Goal: Transaction & Acquisition: Obtain resource

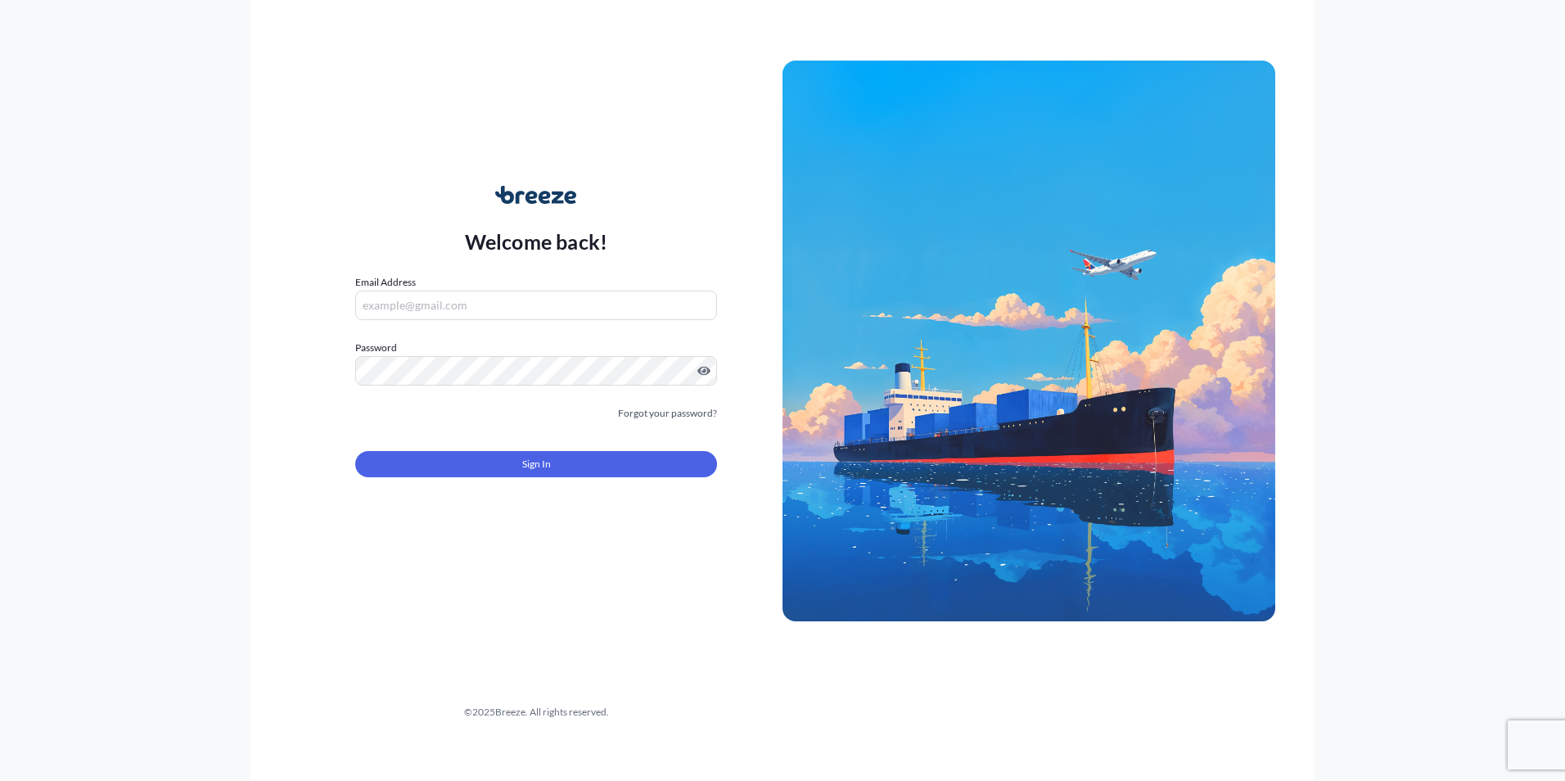
type input "[PERSON_NAME][EMAIL_ADDRESS][PERSON_NAME][DOMAIN_NAME]"
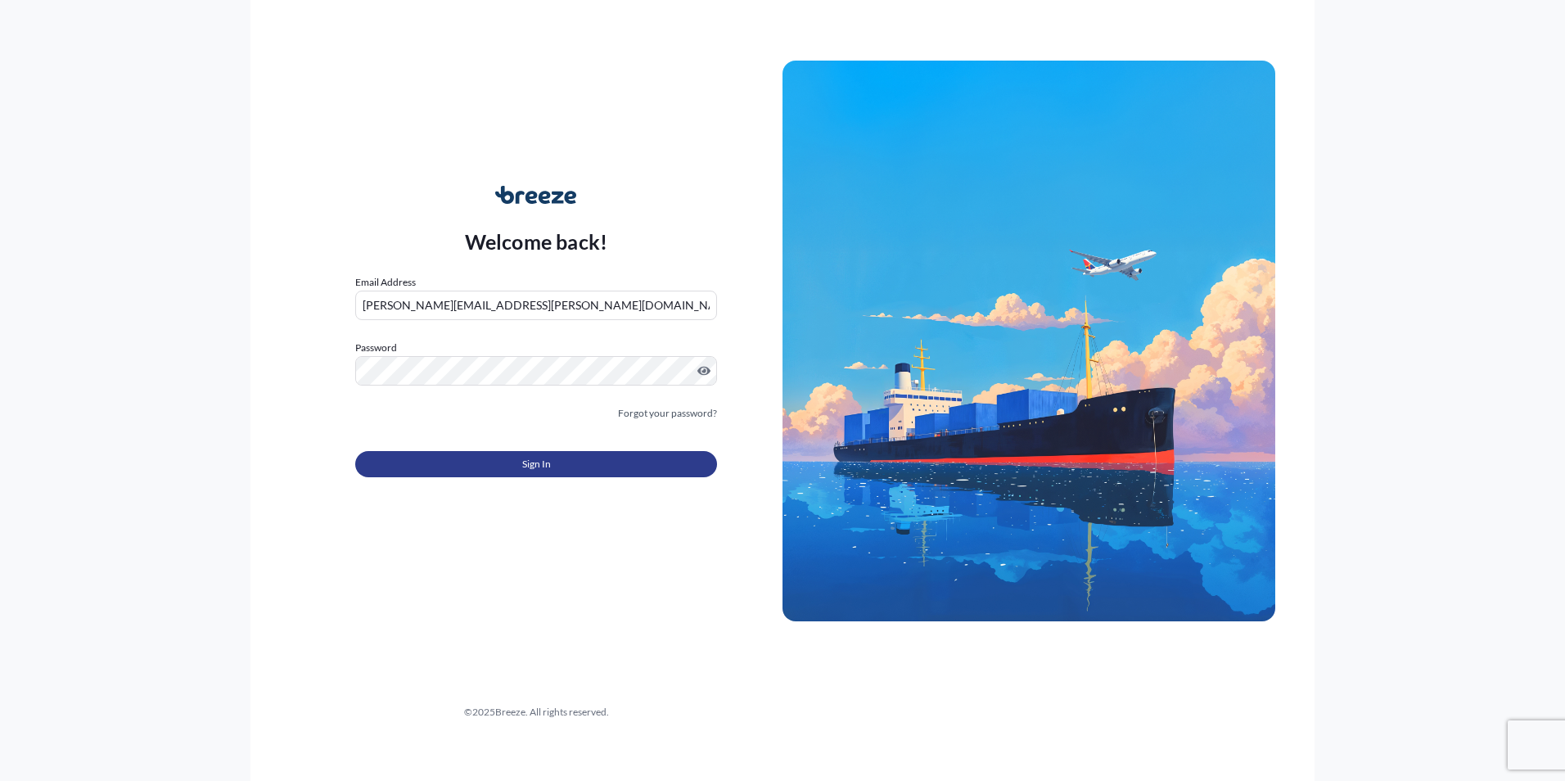
click at [552, 470] on button "Sign In" at bounding box center [536, 464] width 362 height 26
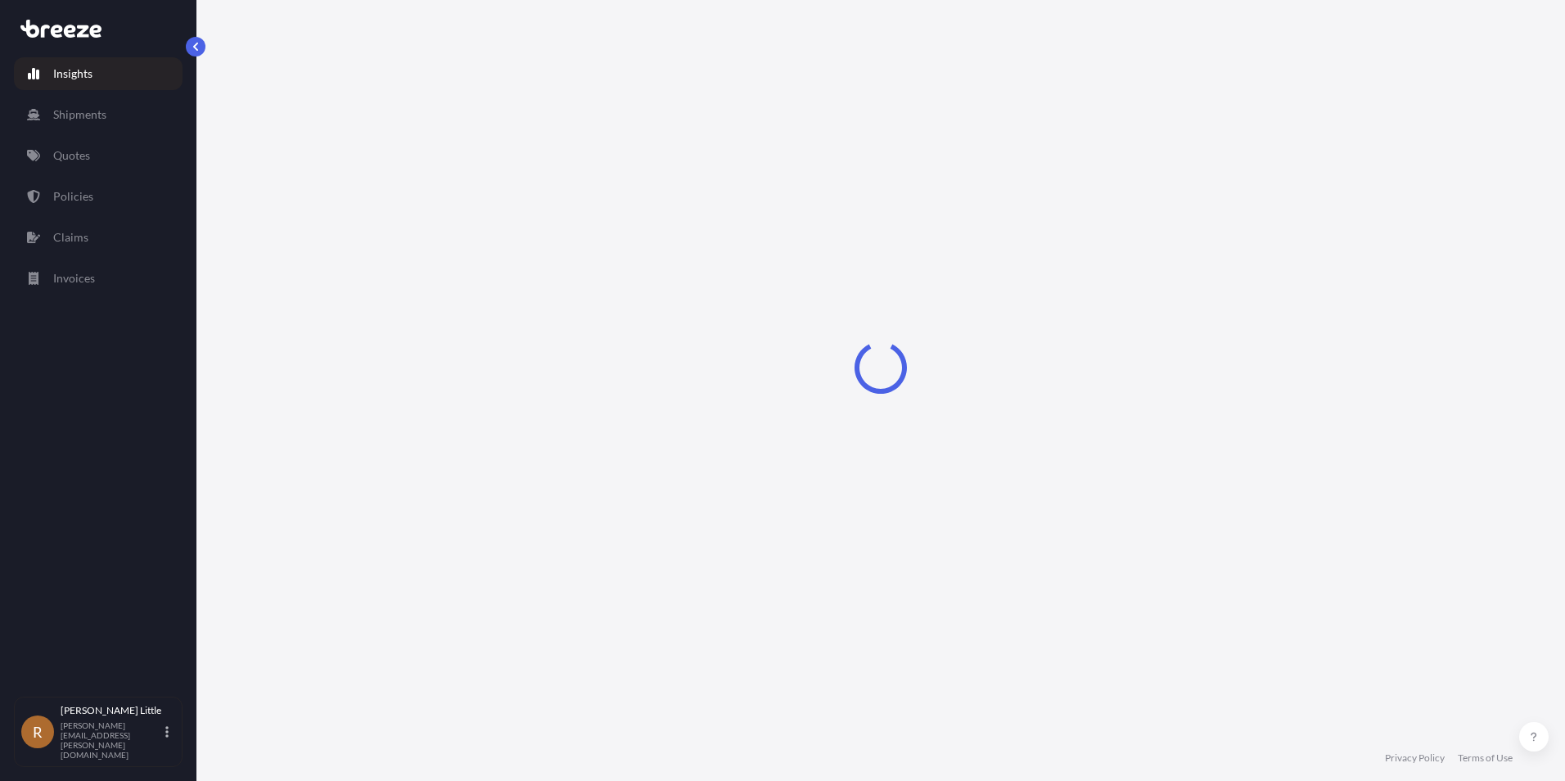
select select "2025"
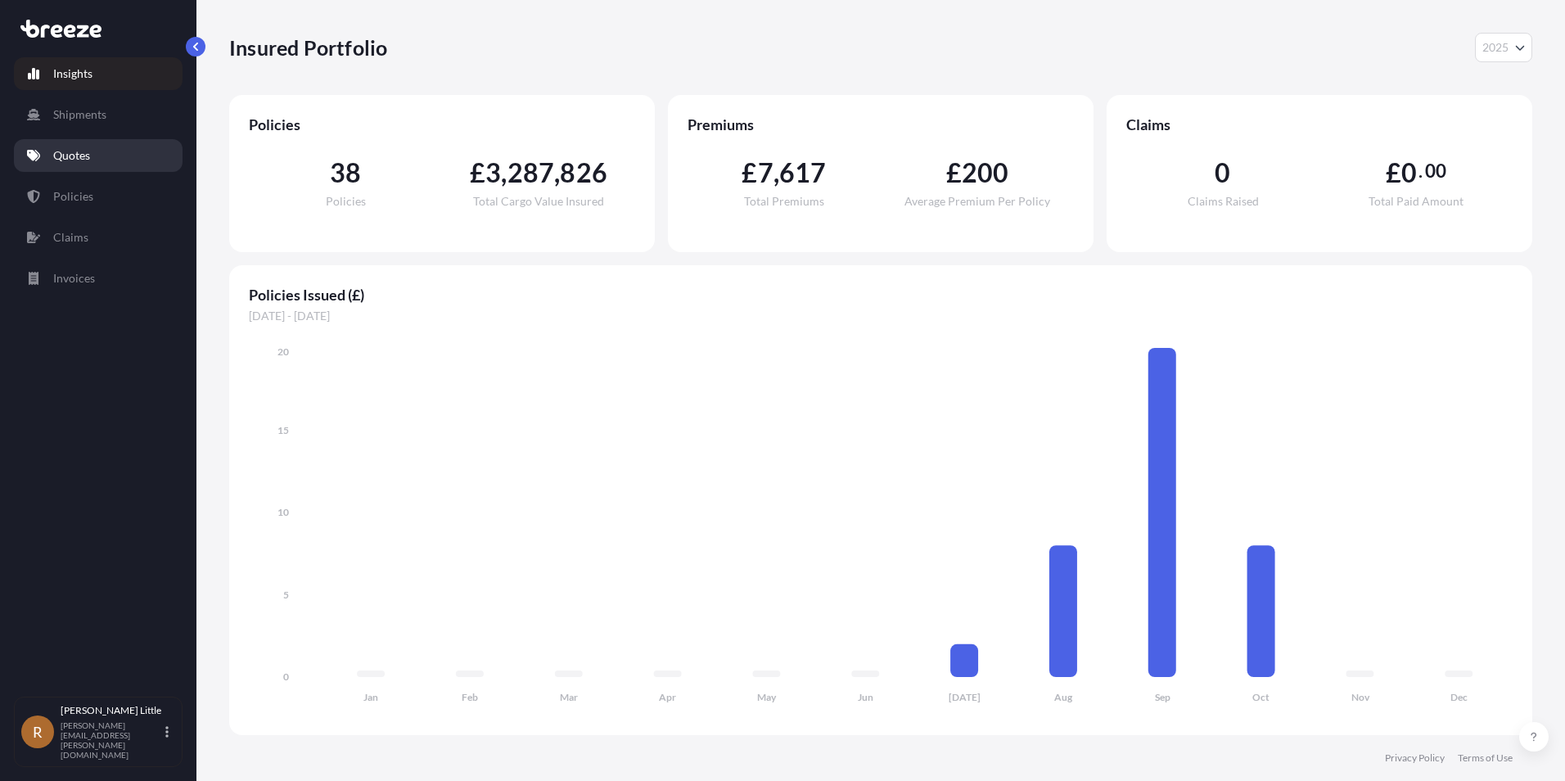
click at [100, 164] on link "Quotes" at bounding box center [98, 155] width 169 height 33
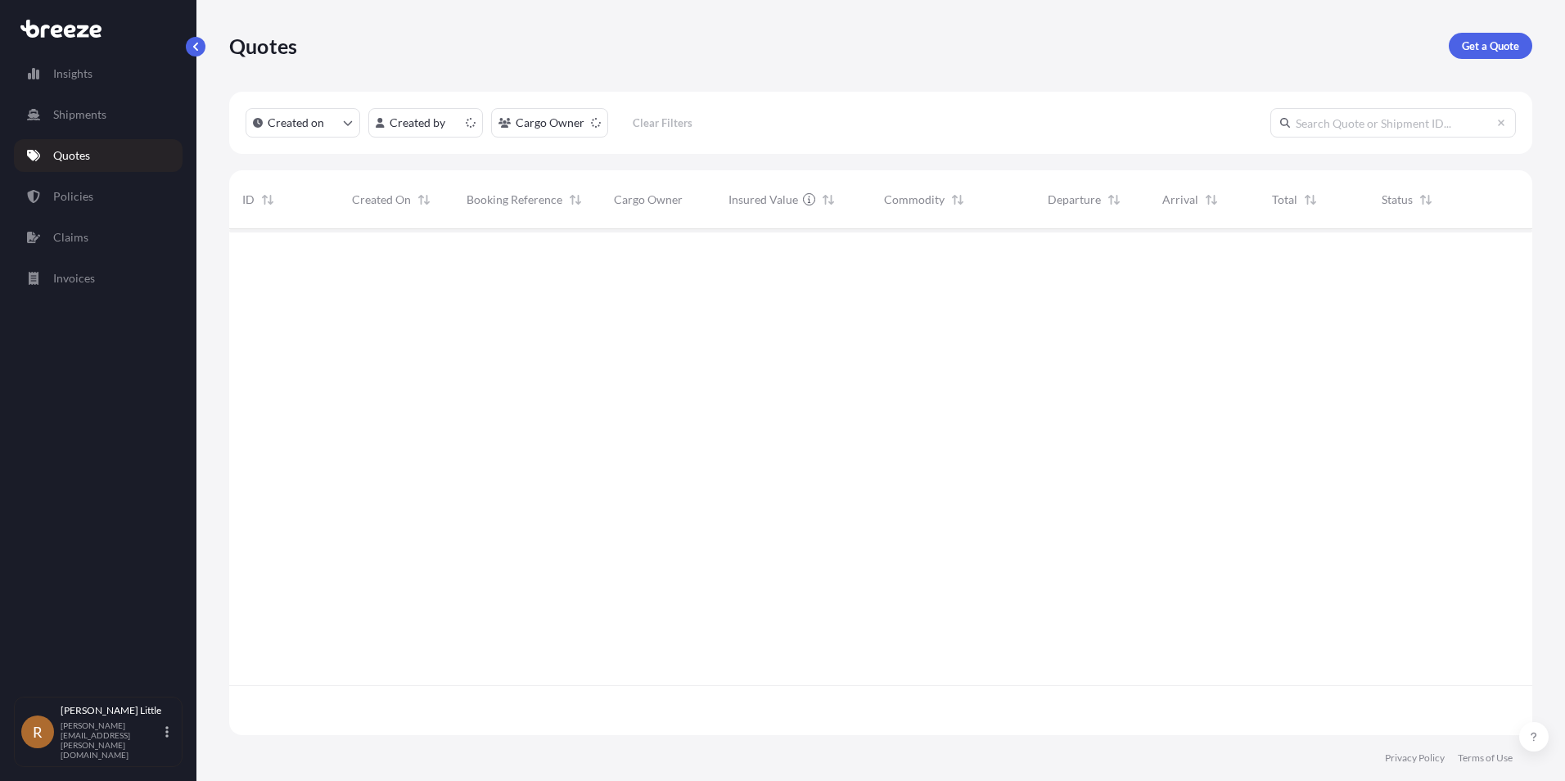
scroll to position [502, 1290]
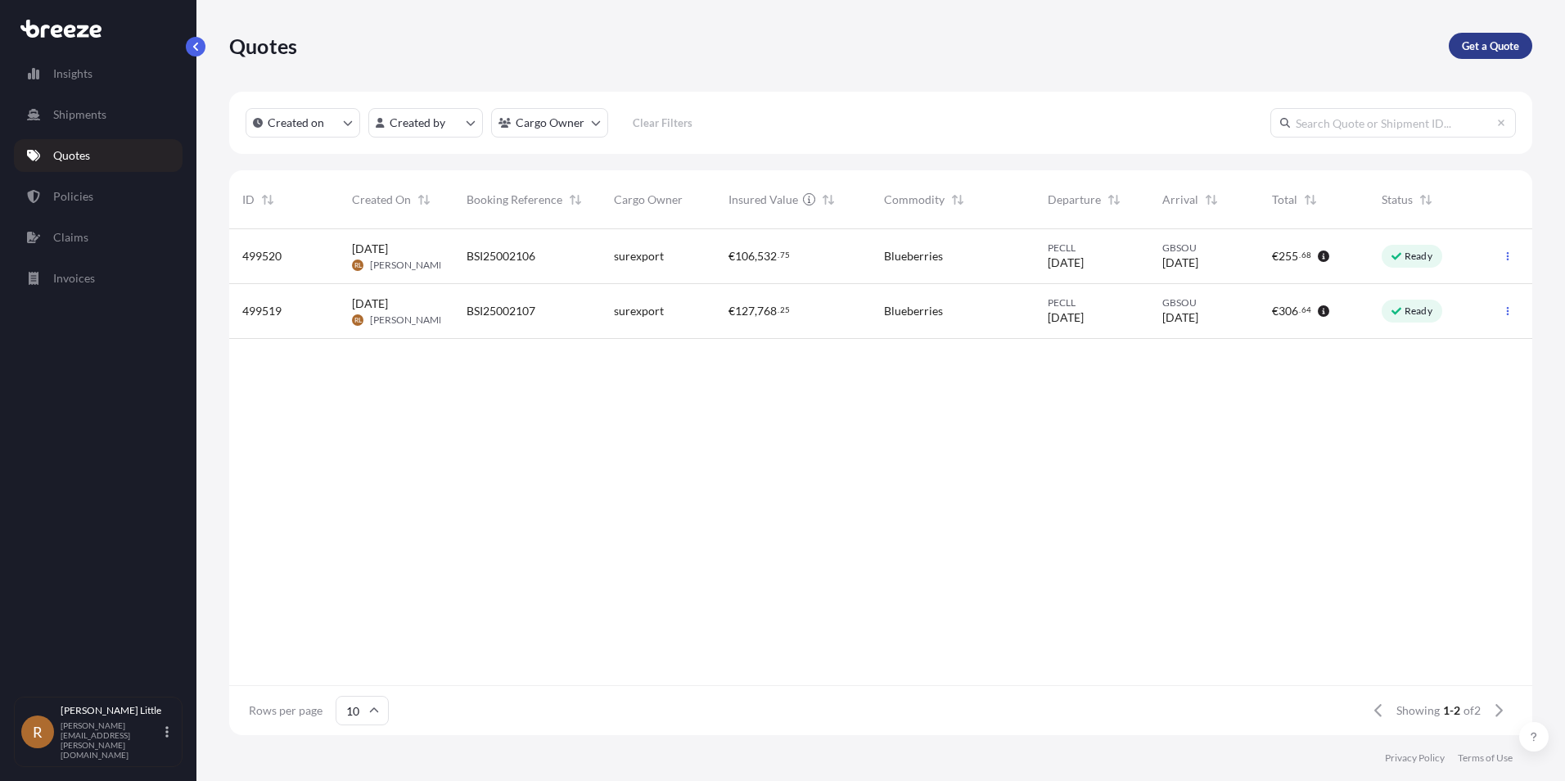
click at [1493, 51] on p "Get a Quote" at bounding box center [1489, 46] width 57 height 16
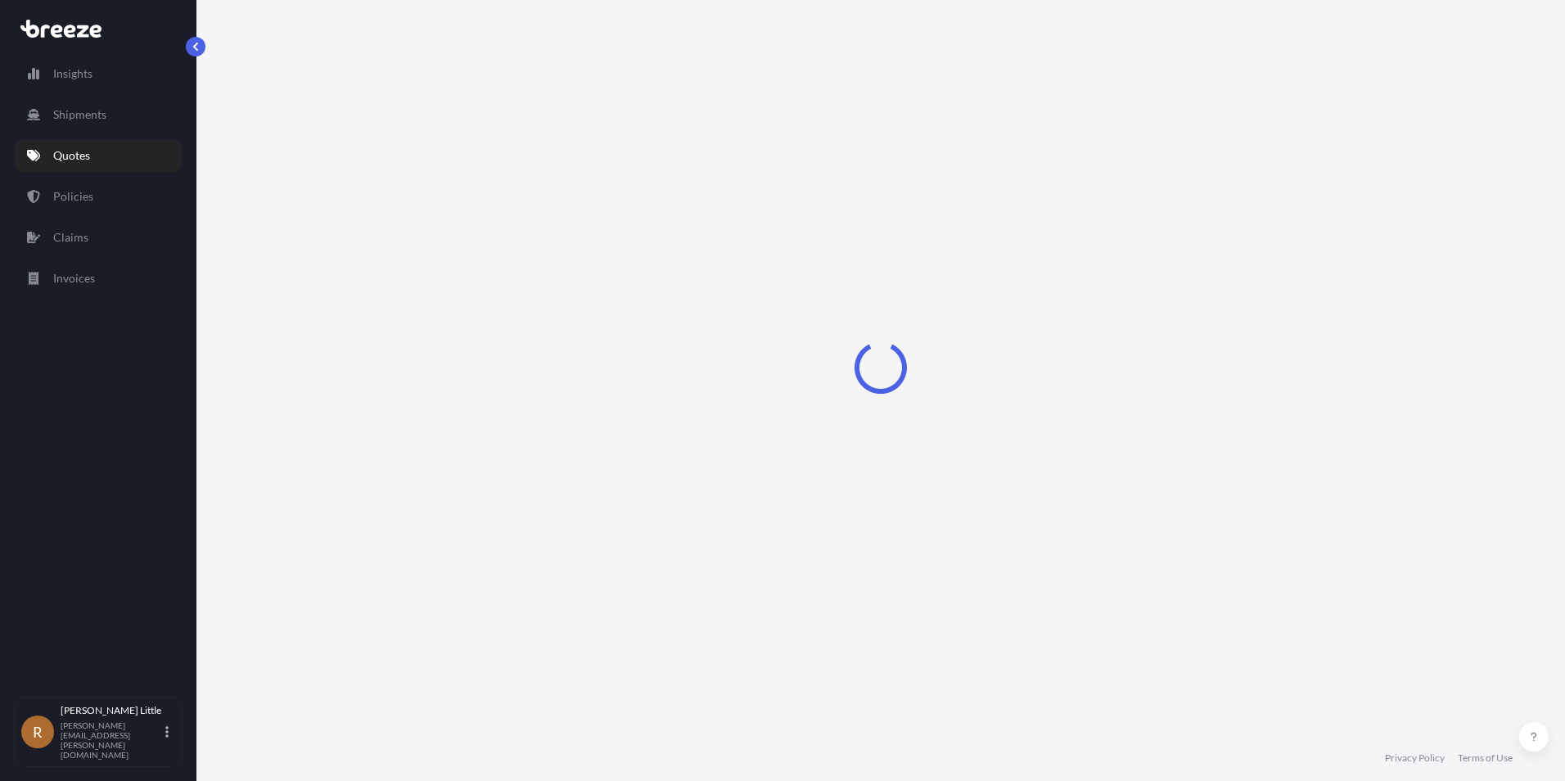
select select "Sea"
select select "1"
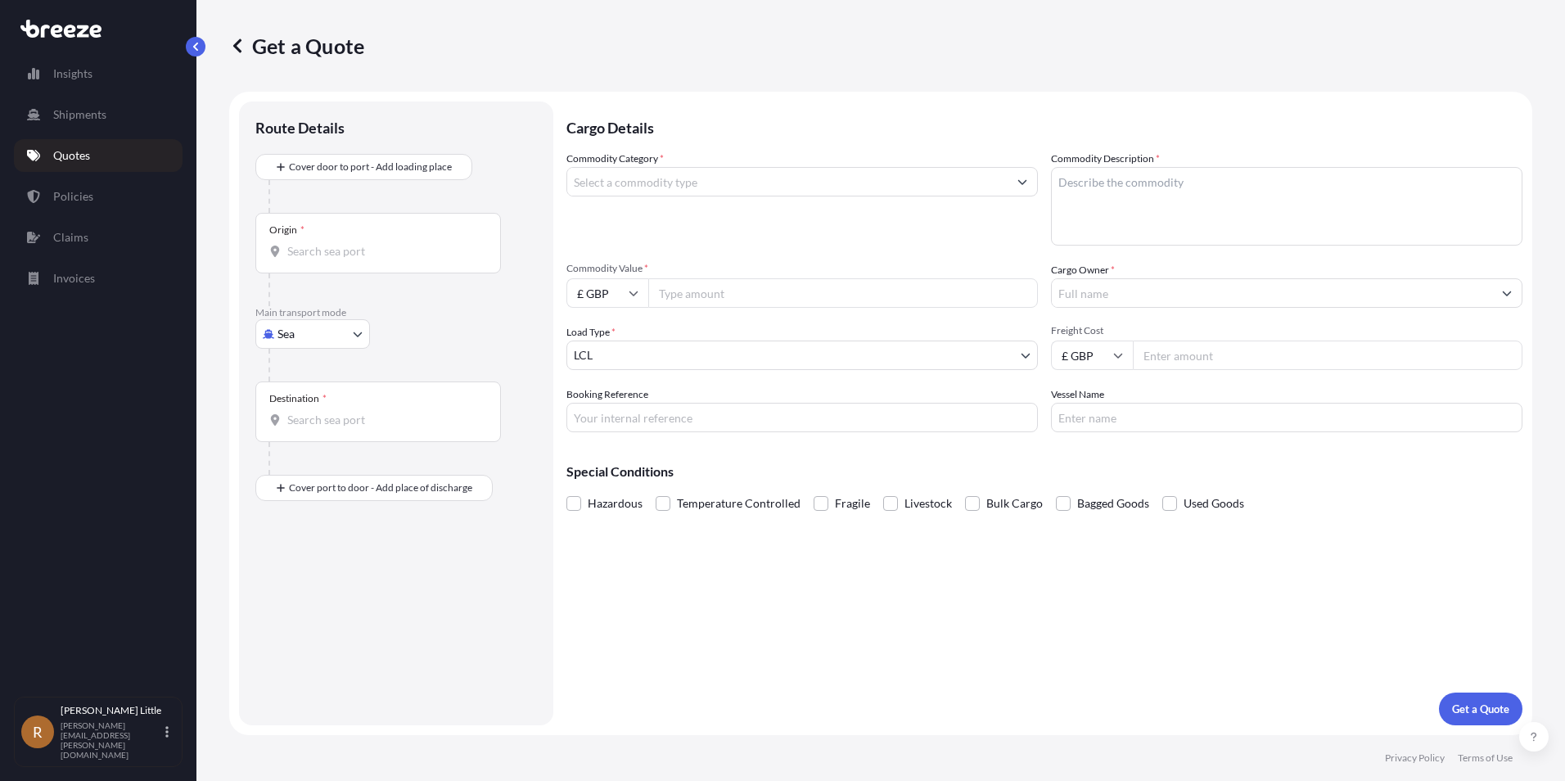
click at [323, 238] on div "Origin *" at bounding box center [377, 243] width 245 height 61
click at [323, 243] on input "Origin *" at bounding box center [383, 251] width 193 height 16
drag, startPoint x: 459, startPoint y: 253, endPoint x: 408, endPoint y: 246, distance: 51.2
click at [408, 246] on div "Origin * BMSOU - [GEOGRAPHIC_DATA], [GEOGRAPHIC_DATA]" at bounding box center [377, 249] width 245 height 61
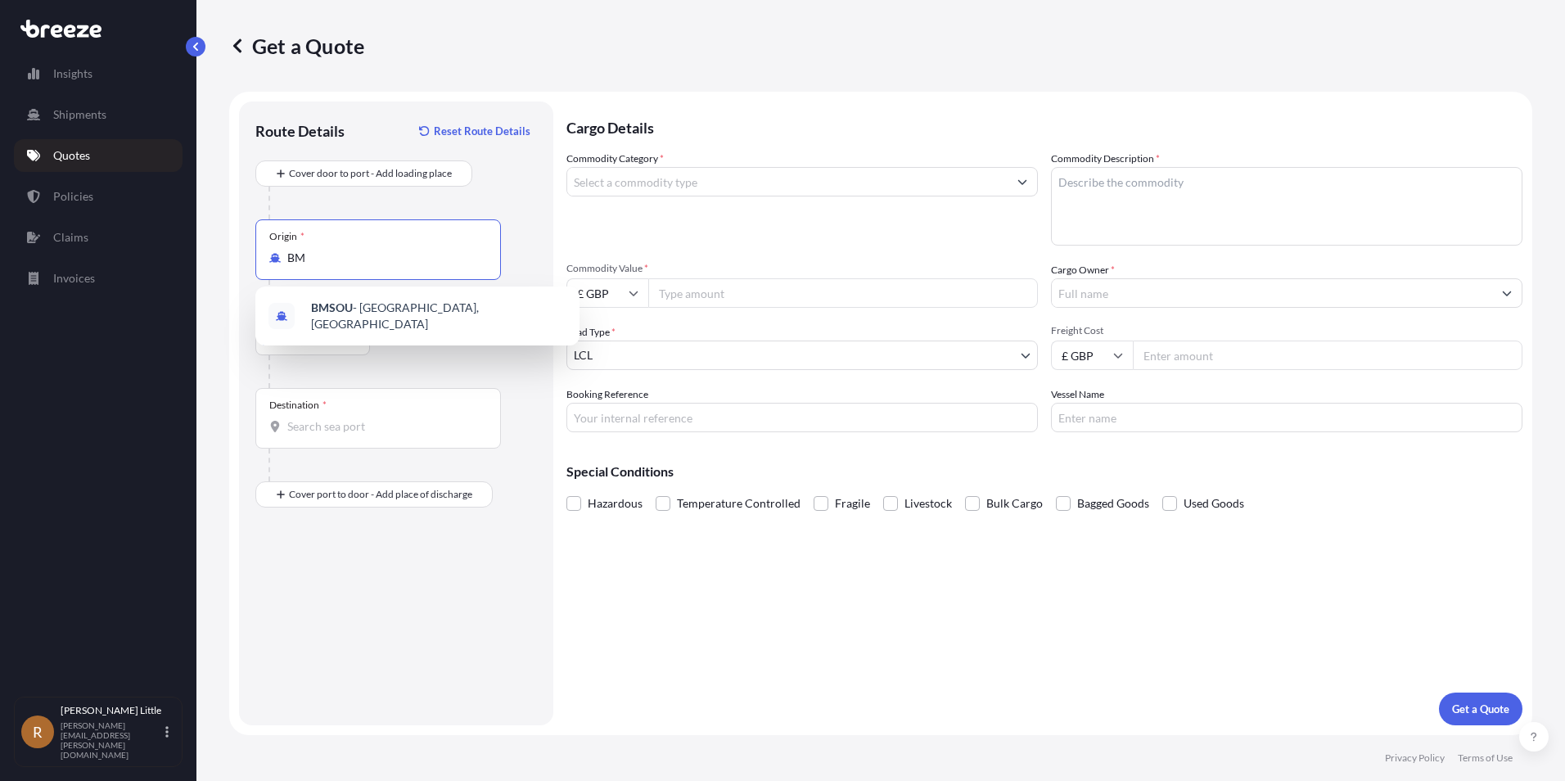
type input "B"
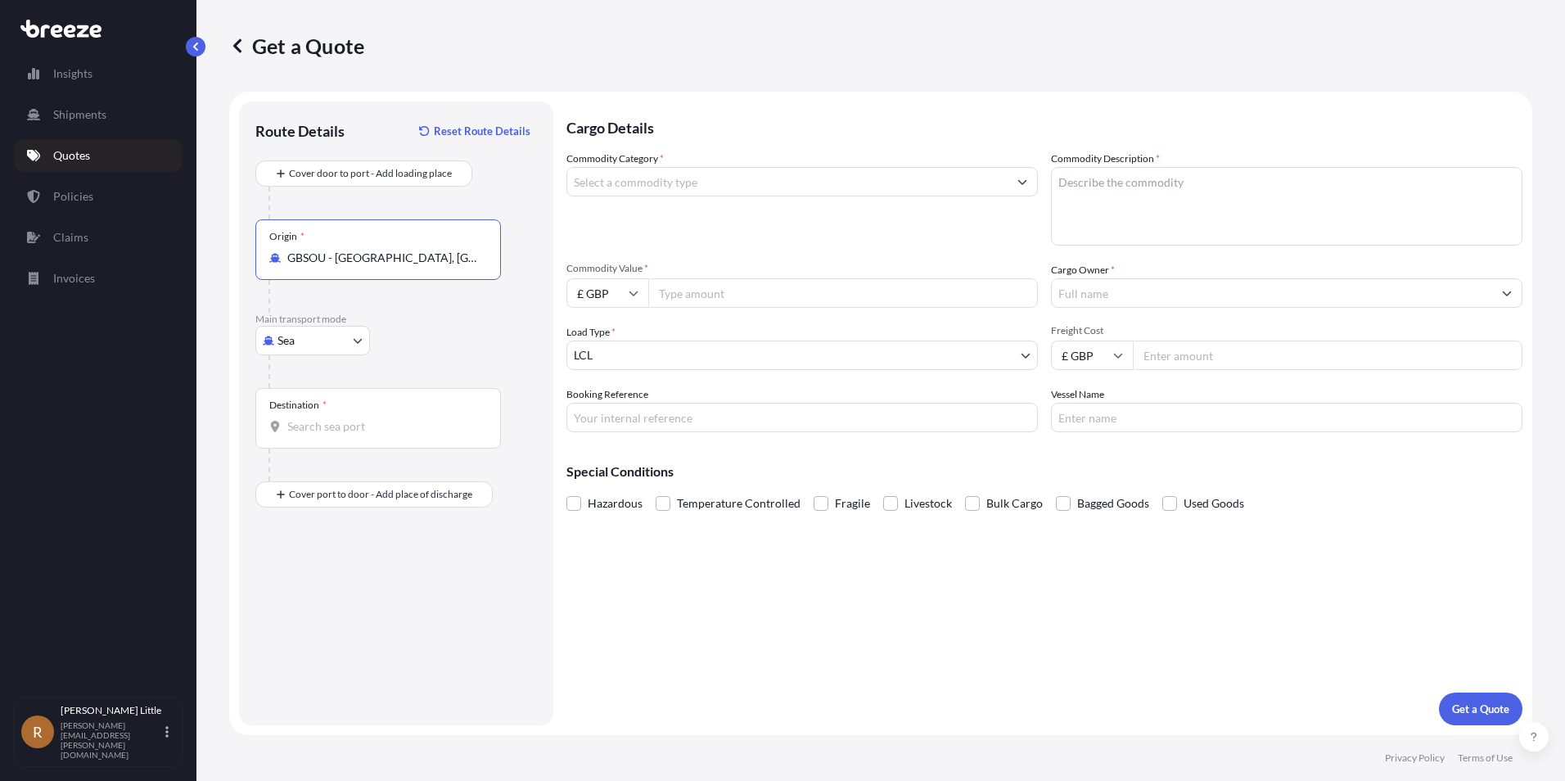
type input "GBSOU - [GEOGRAPHIC_DATA], [GEOGRAPHIC_DATA]"
click at [305, 433] on input "Destination *" at bounding box center [383, 426] width 193 height 16
type input "NZAKL - [GEOGRAPHIC_DATA], [GEOGRAPHIC_DATA]"
click at [716, 191] on input "Commodity Category *" at bounding box center [787, 181] width 440 height 29
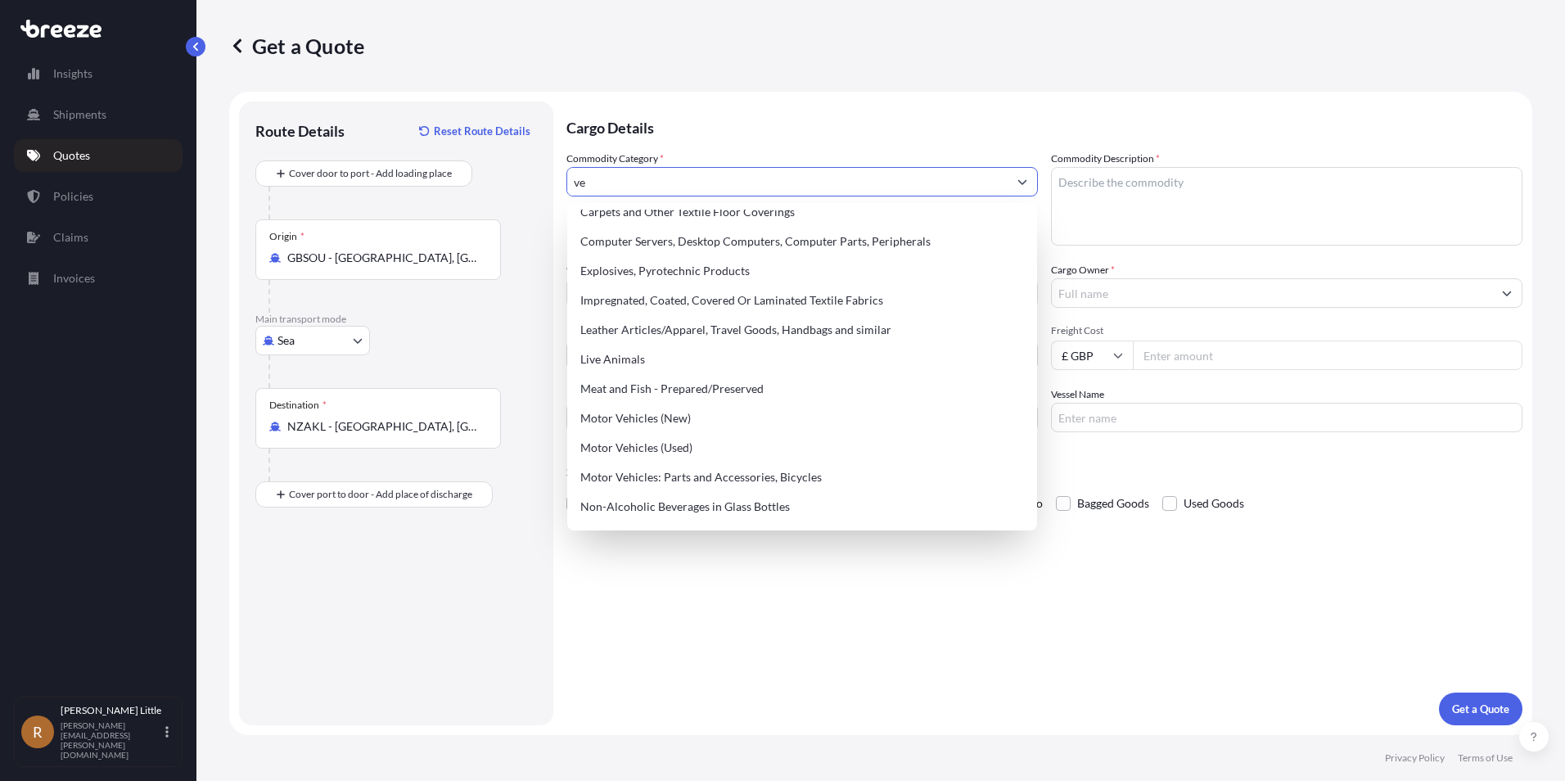
scroll to position [128, 0]
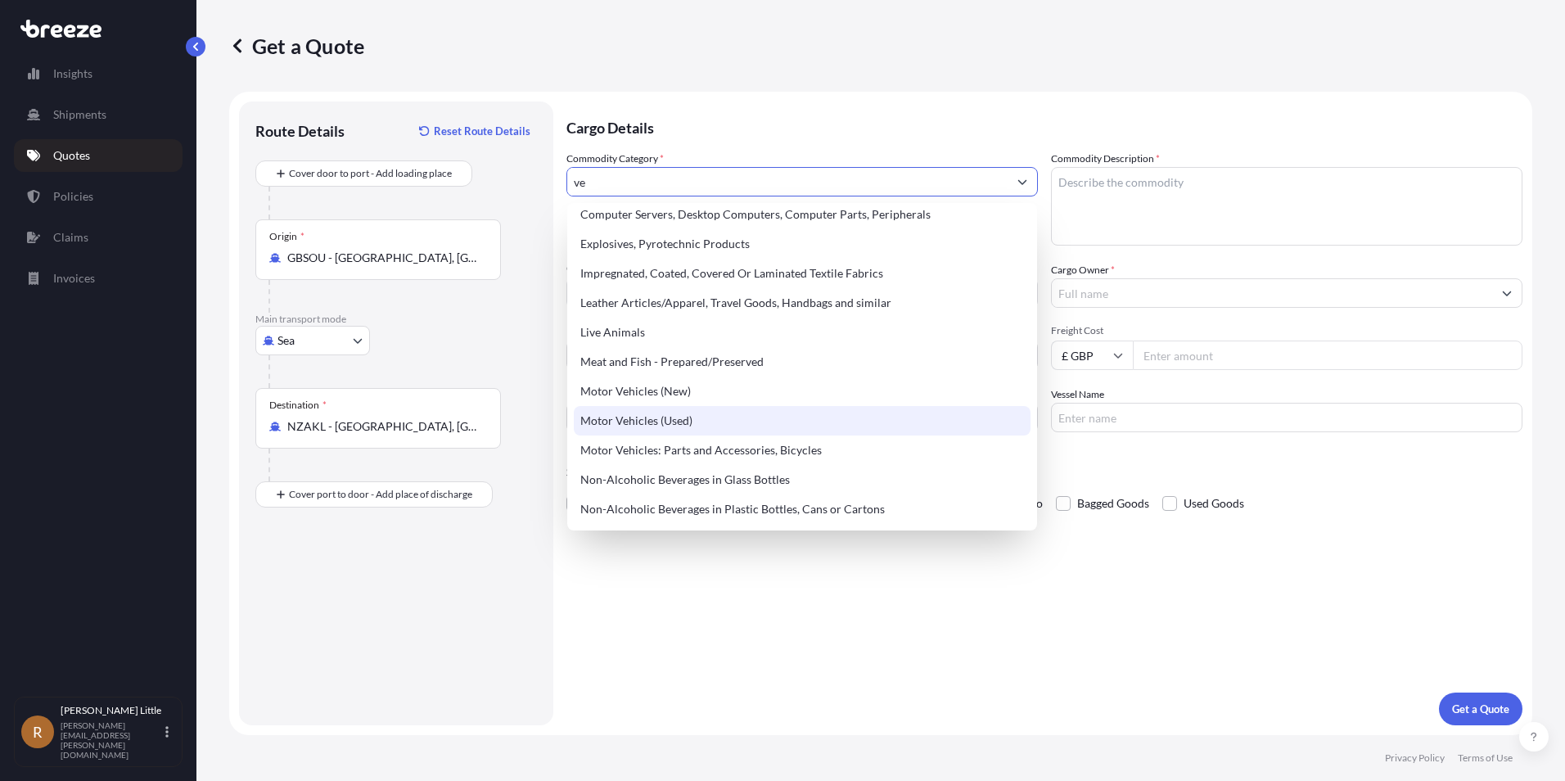
click at [732, 411] on div "Motor Vehicles (Used)" at bounding box center [802, 420] width 457 height 29
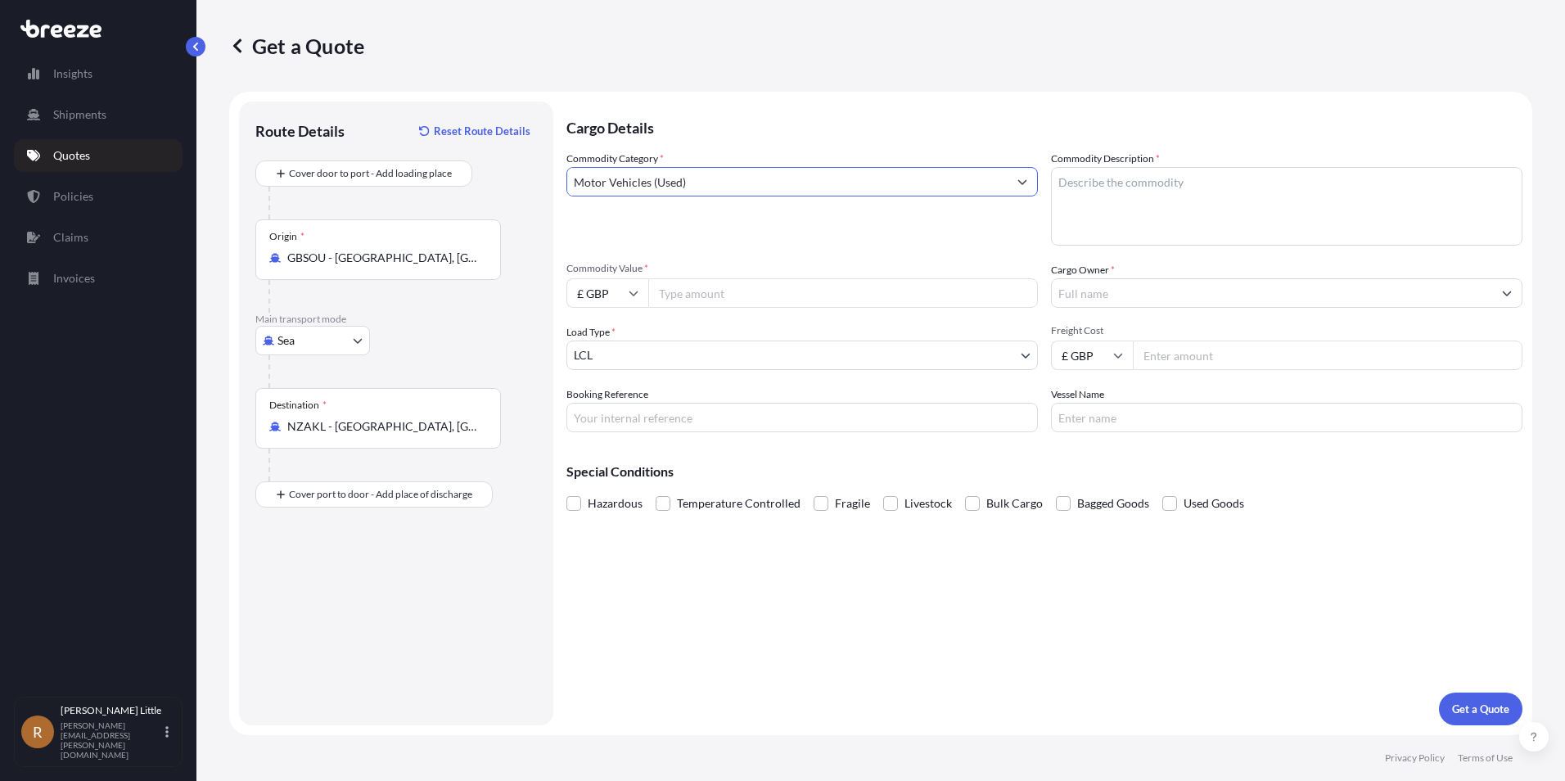
type input "Motor Vehicles (Used)"
click at [1174, 185] on textarea "Commodity Description *" at bounding box center [1286, 206] width 471 height 79
type textarea "Volvo truck"
click at [637, 298] on input "£ GBP" at bounding box center [607, 292] width 82 height 29
click at [611, 376] on div "£ GBP" at bounding box center [607, 372] width 69 height 31
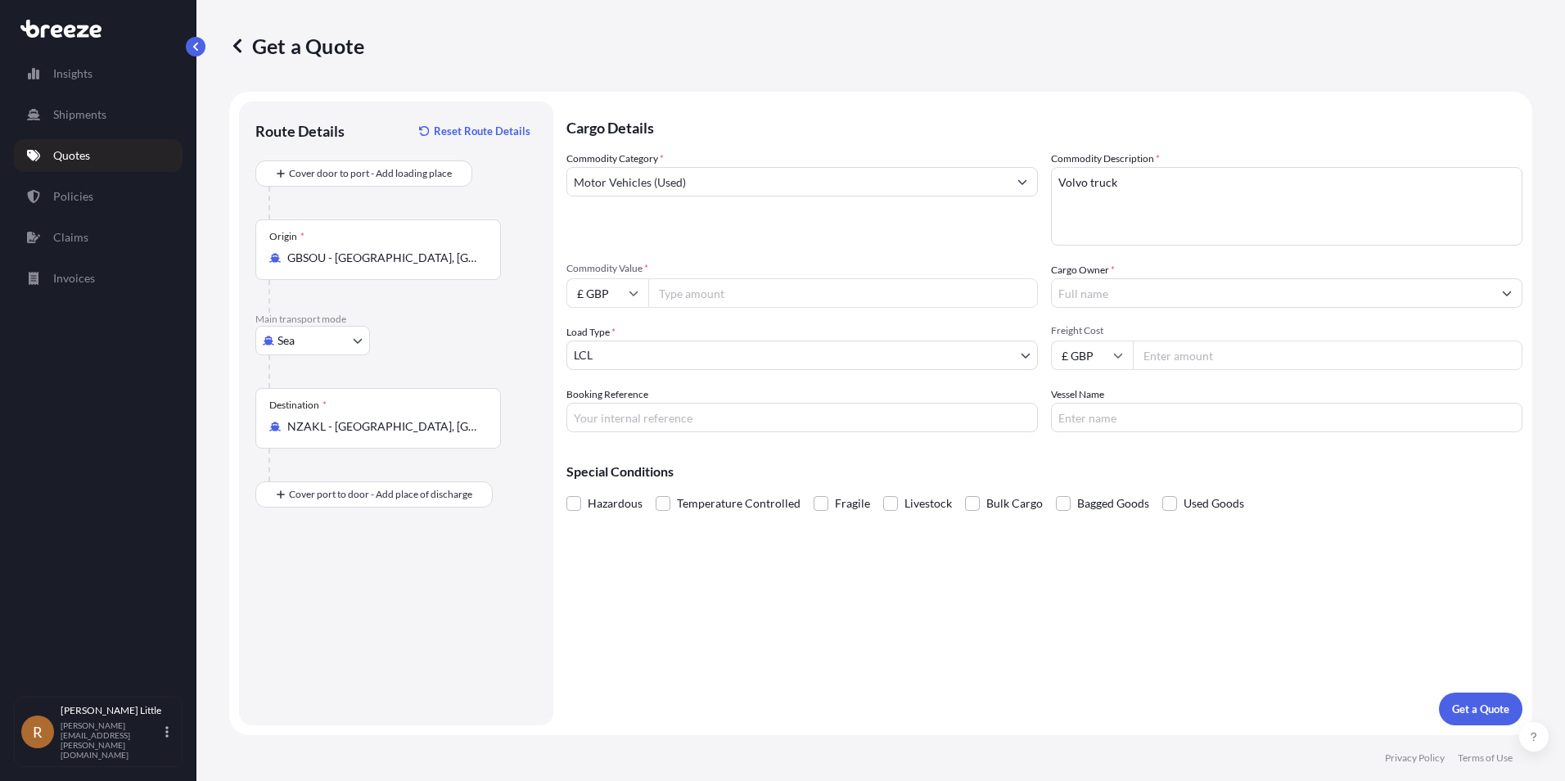
click at [700, 299] on input "Commodity Value *" at bounding box center [843, 292] width 390 height 29
type input "3"
type input "40000.00"
click at [1013, 359] on body "Insights Shipments Quotes Policies Claims Invoices R [PERSON_NAME] [PERSON_NAME…" at bounding box center [782, 390] width 1565 height 781
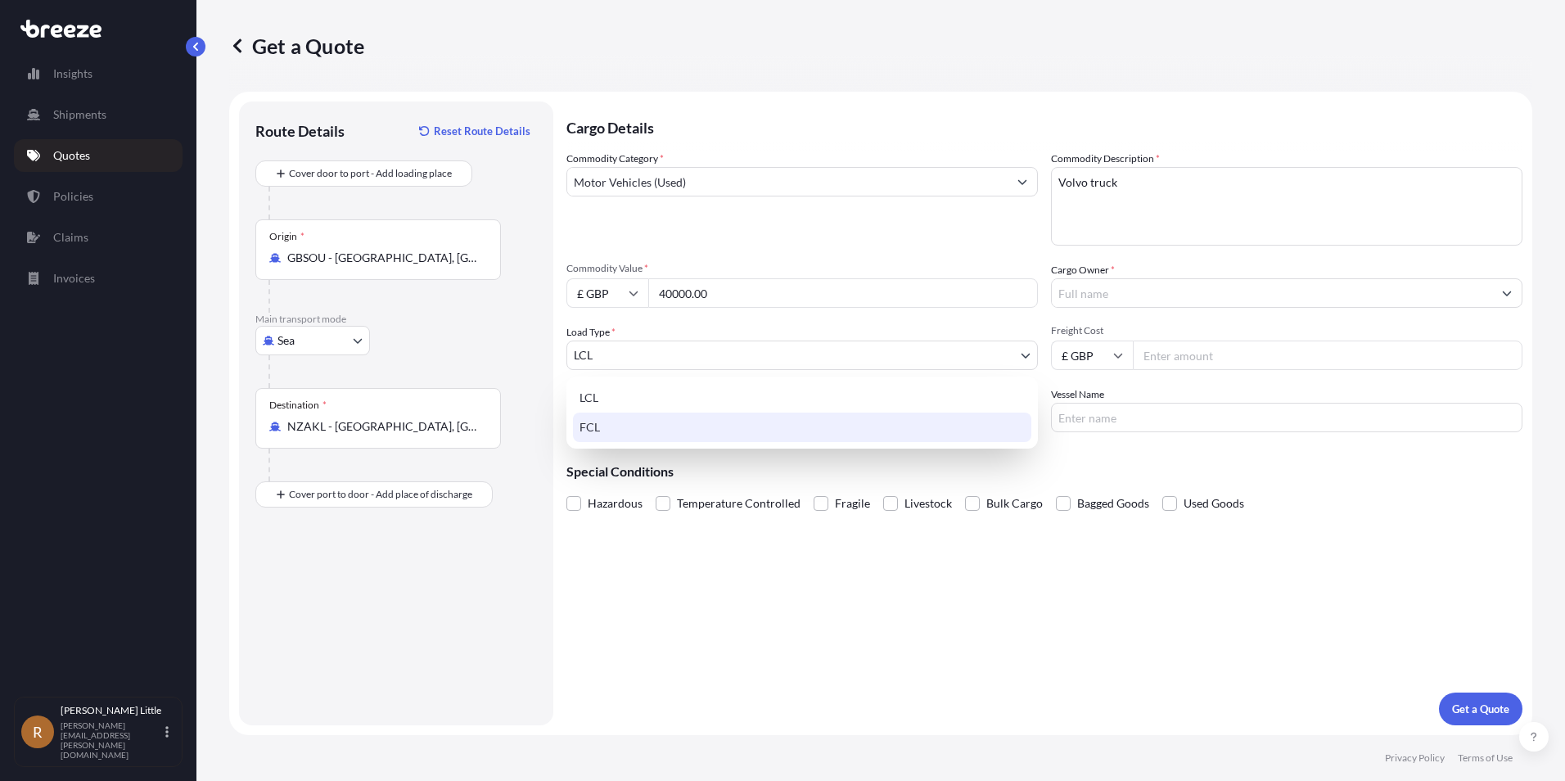
click at [891, 415] on div "FCL" at bounding box center [802, 426] width 458 height 29
select select "2"
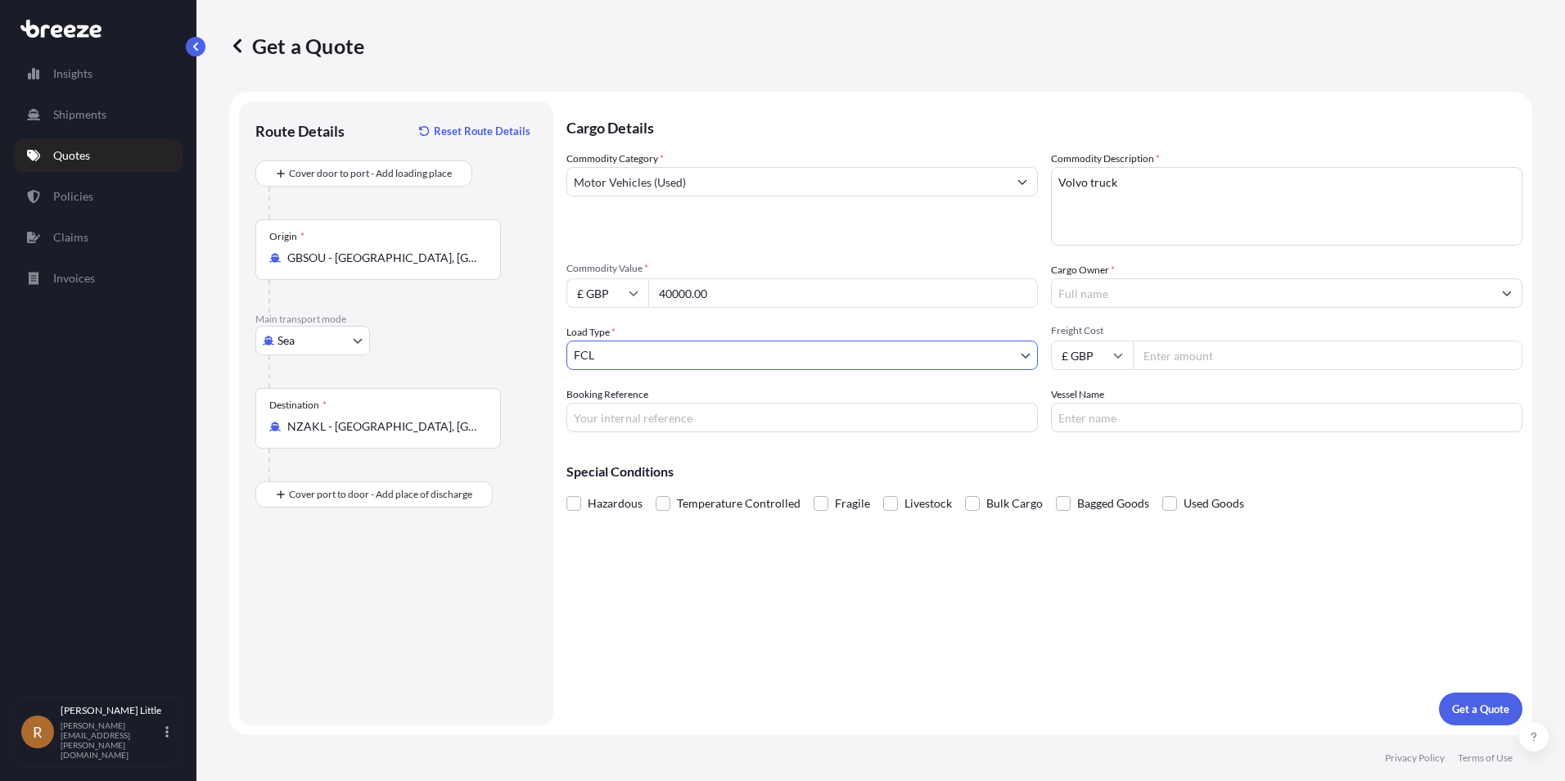
click at [1202, 289] on input "Cargo Owner *" at bounding box center [1272, 292] width 440 height 29
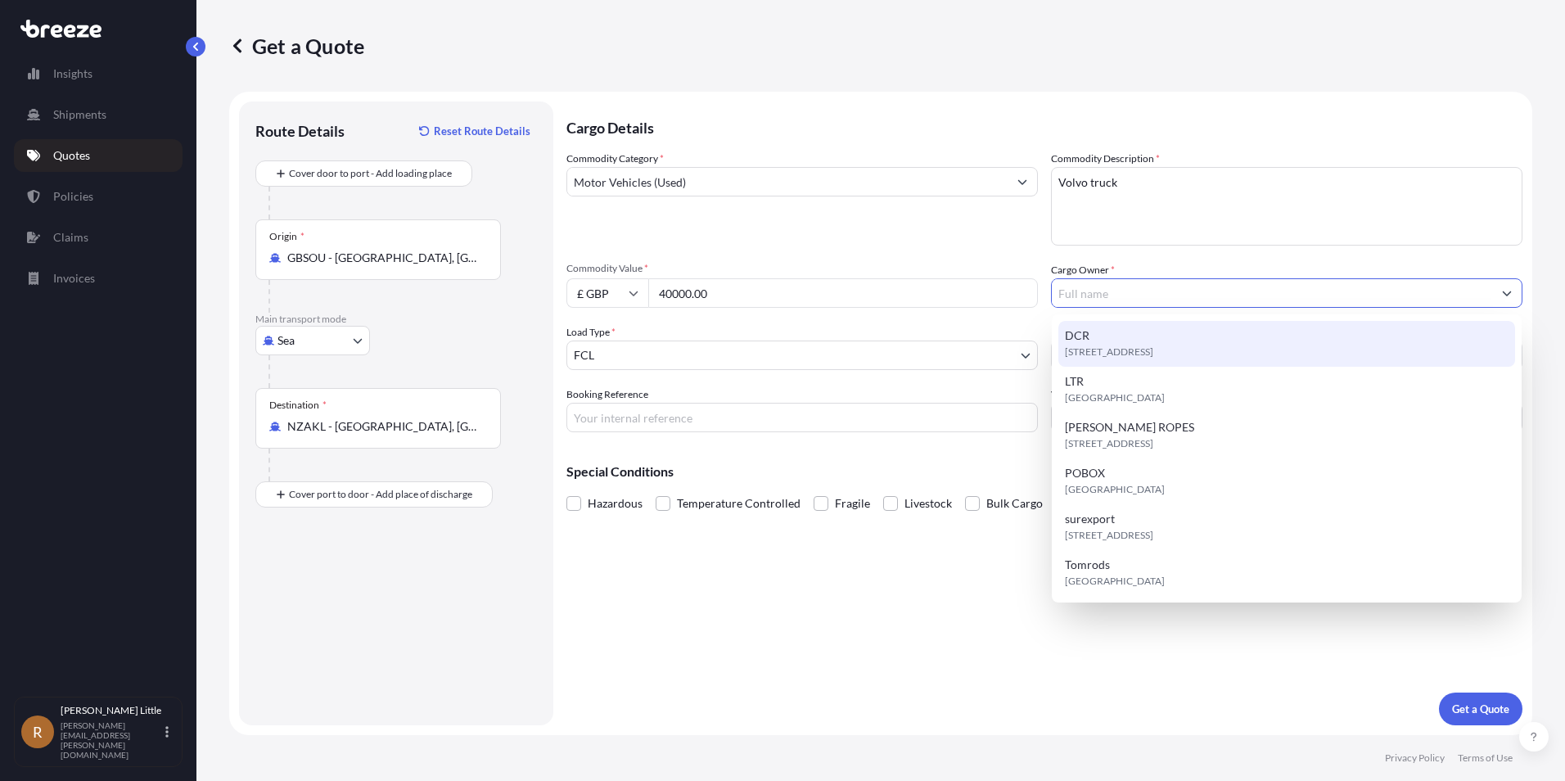
click at [1133, 338] on div "[STREET_ADDRESS]" at bounding box center [1286, 344] width 457 height 46
type input "DCR"
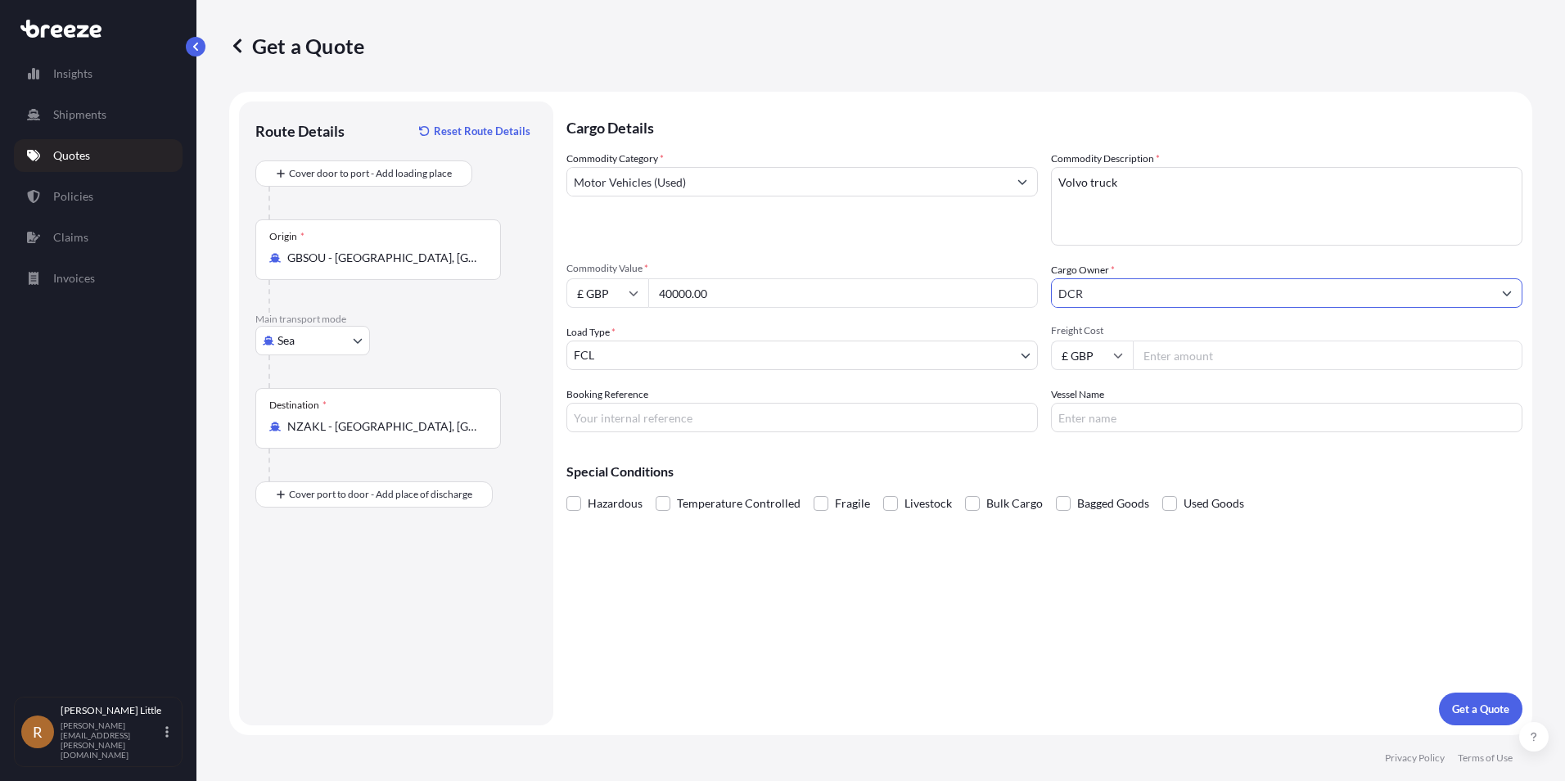
click at [1119, 354] on icon at bounding box center [1118, 355] width 10 height 10
drag, startPoint x: 1088, startPoint y: 462, endPoint x: 1115, endPoint y: 438, distance: 35.9
click at [1089, 464] on div "$ USD" at bounding box center [1091, 468] width 69 height 31
type input "$ USD"
click at [1209, 354] on input "Freight Cost" at bounding box center [1328, 354] width 390 height 29
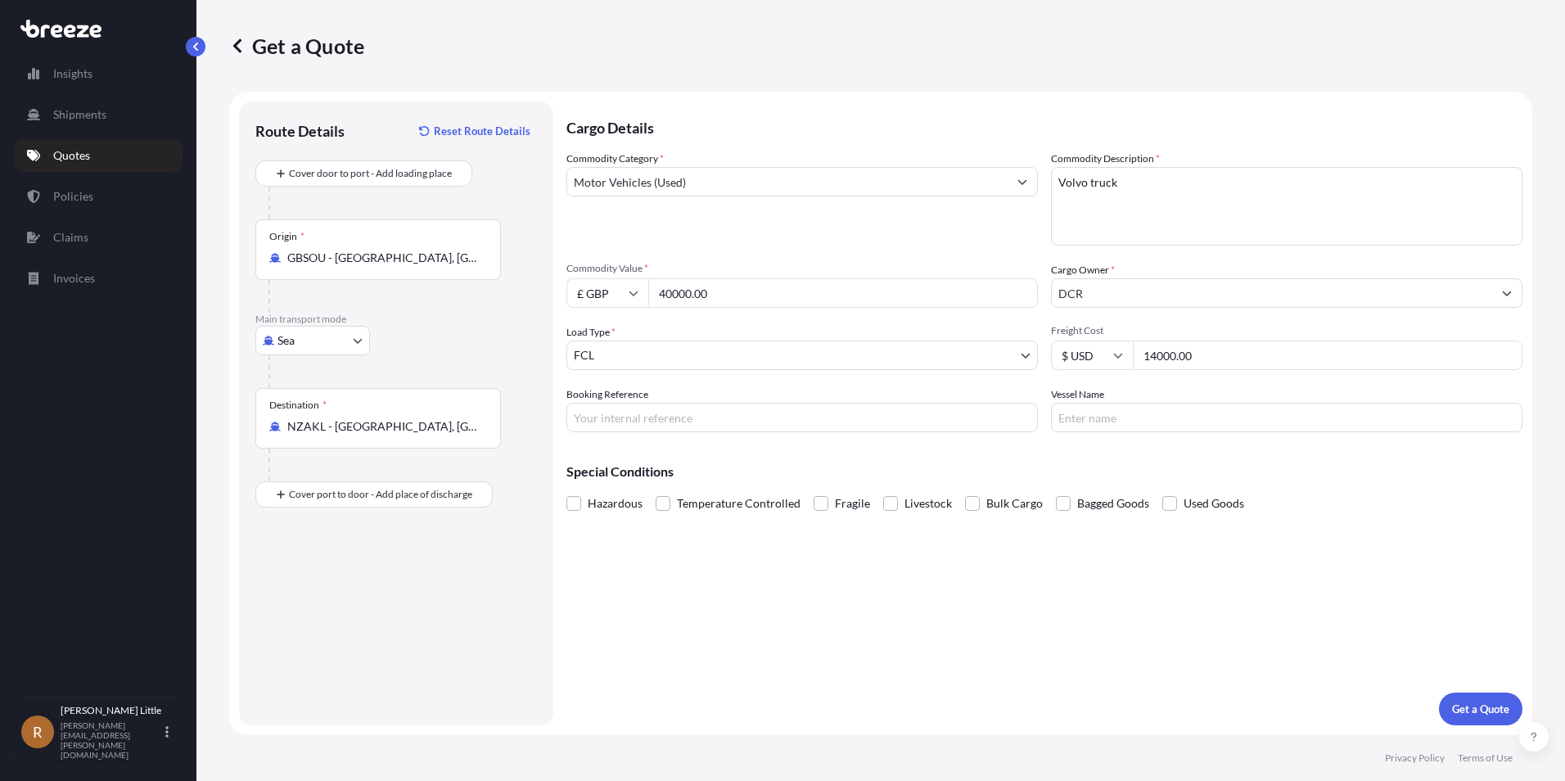
type input "14000.00"
click at [913, 404] on input "Booking Reference" at bounding box center [801, 417] width 471 height 29
type input "q"
type input "Billingham"
type input "t"
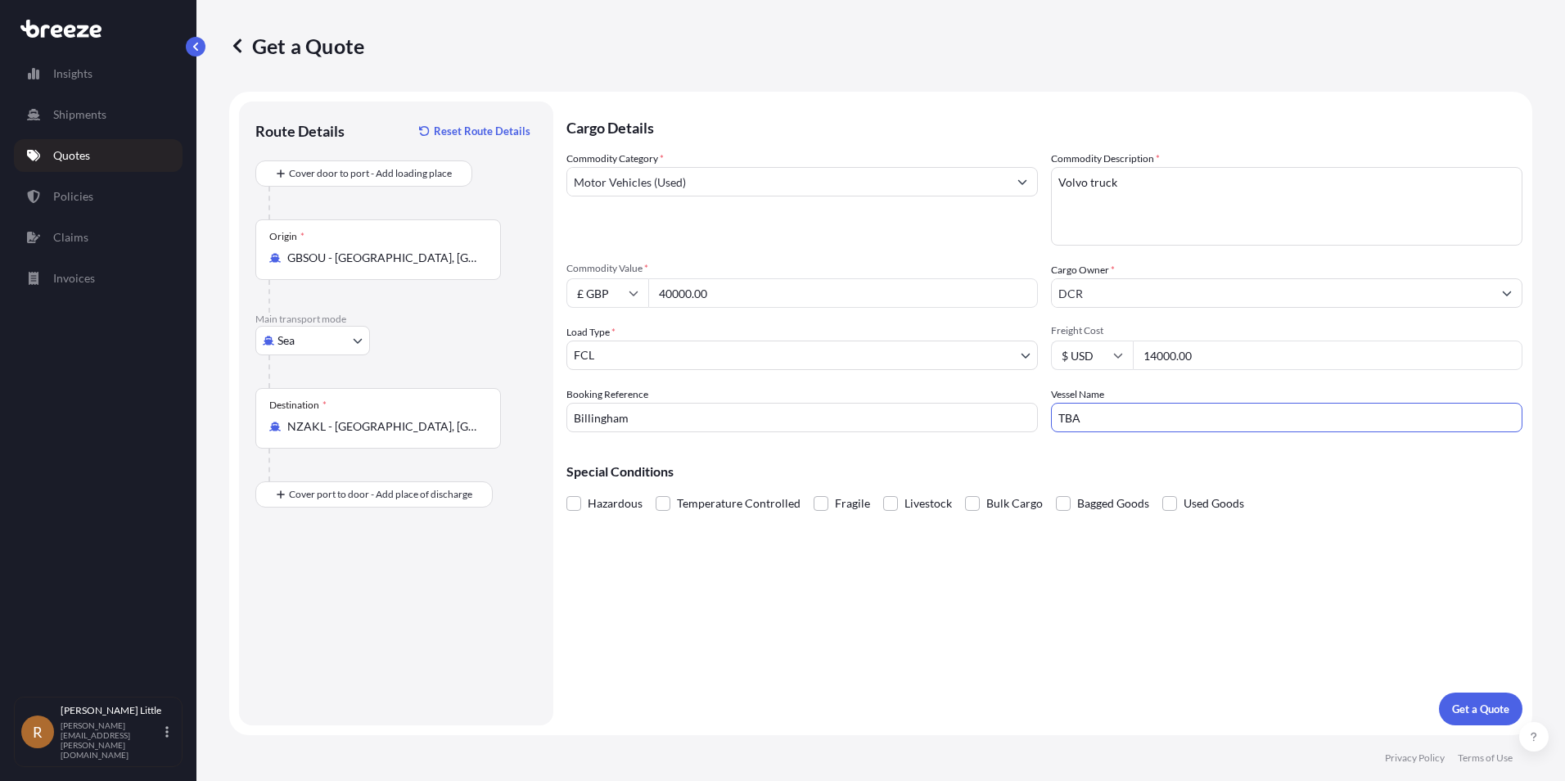
type input "TBA"
click at [948, 557] on div "Cargo Details Commodity Category * Motor Vehicles (Used) Commodity Description …" at bounding box center [1044, 413] width 956 height 624
click at [966, 501] on span at bounding box center [972, 503] width 15 height 15
click at [965, 491] on input "Bulk Cargo" at bounding box center [965, 491] width 0 height 0
click at [1476, 718] on button "Get a Quote" at bounding box center [1480, 708] width 83 height 33
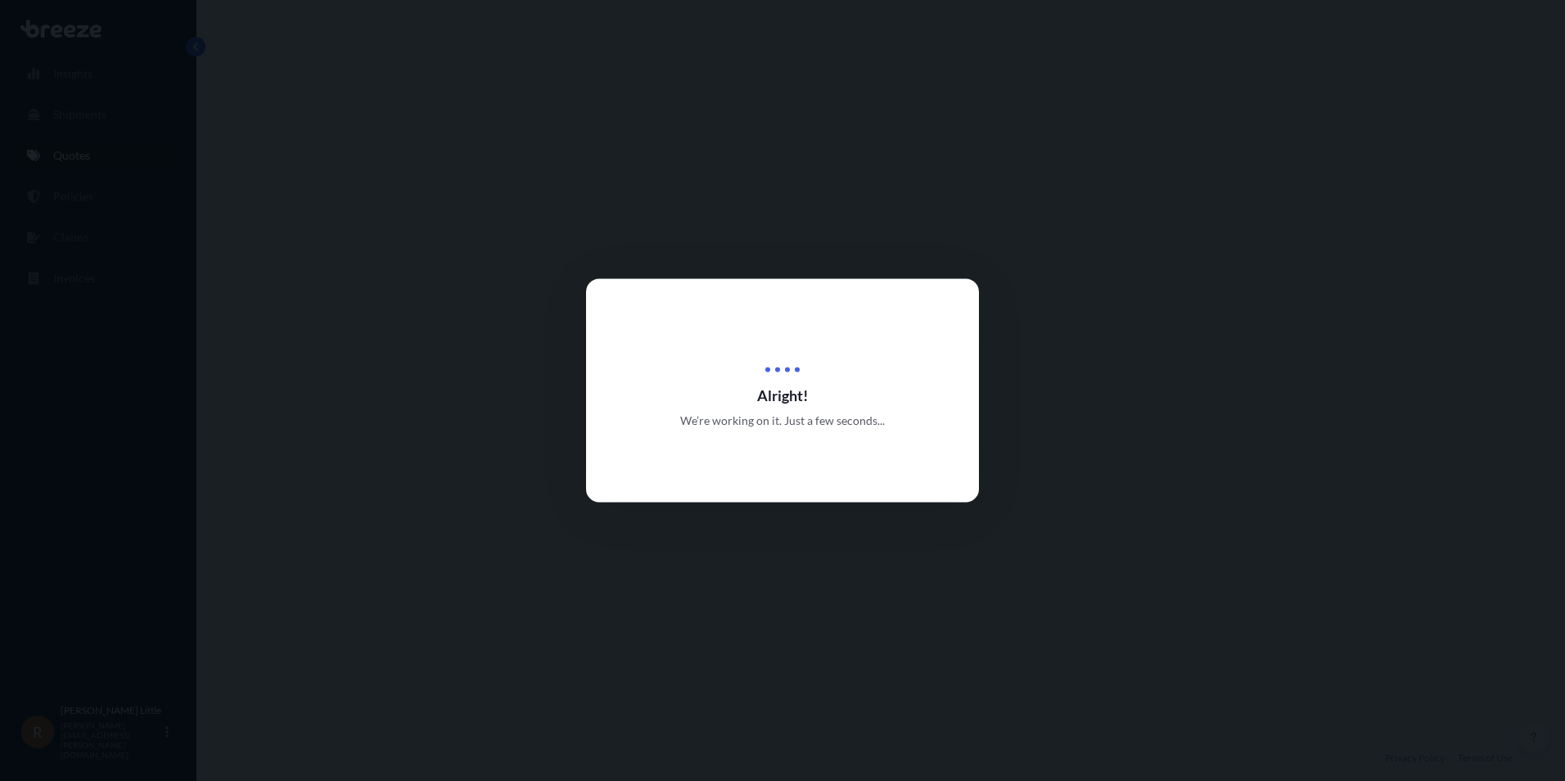
select select "Sea"
select select "2"
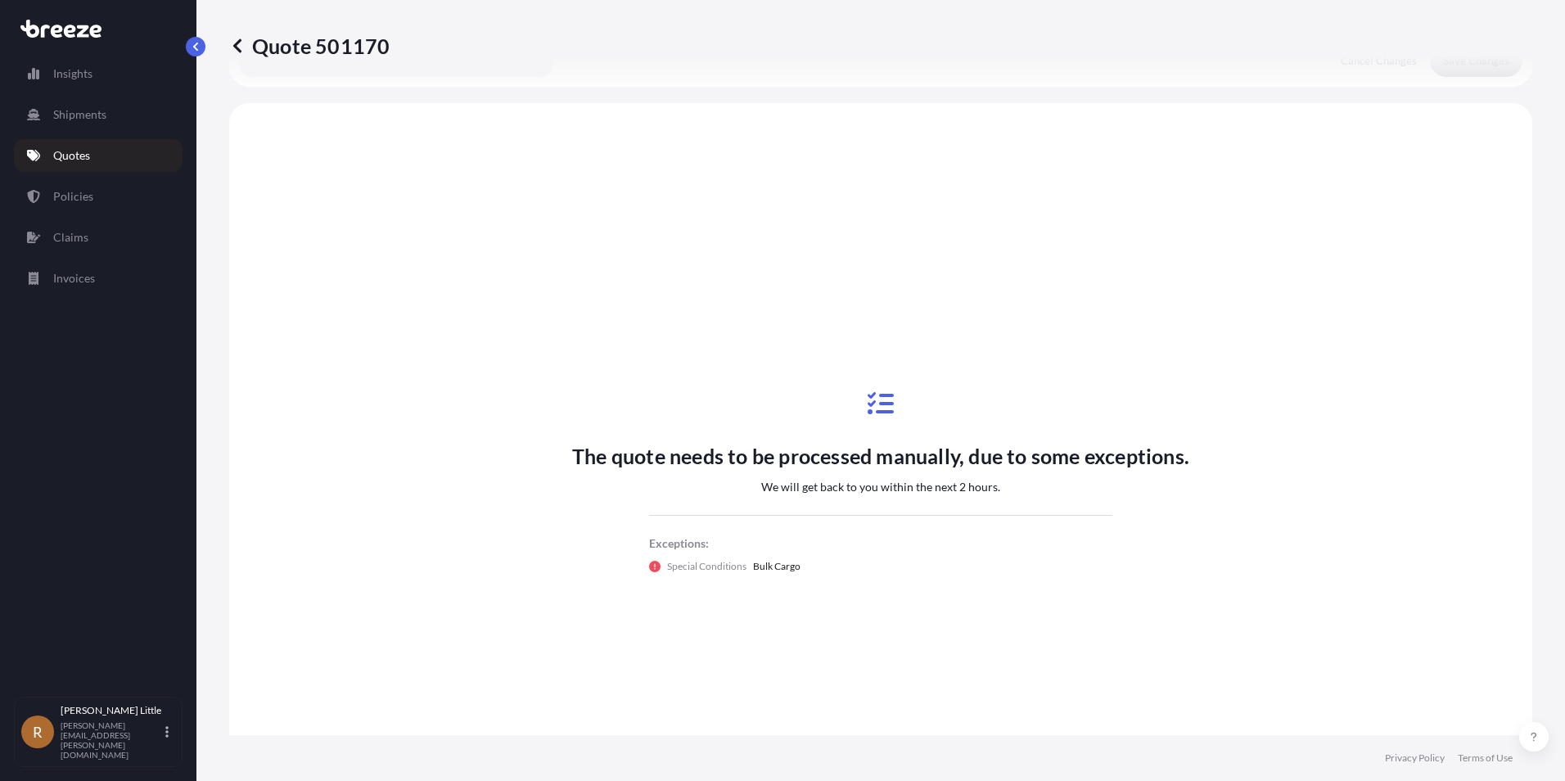
scroll to position [493, 0]
